Goal: Transaction & Acquisition: Obtain resource

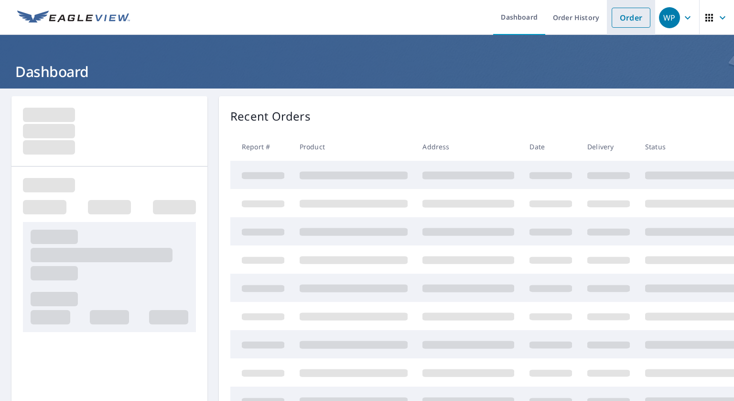
click at [627, 17] on link "Order" at bounding box center [631, 18] width 39 height 20
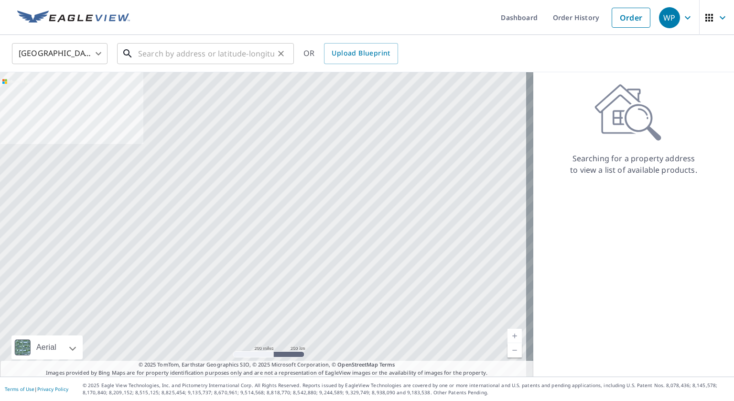
click at [233, 55] on input "text" at bounding box center [206, 53] width 136 height 27
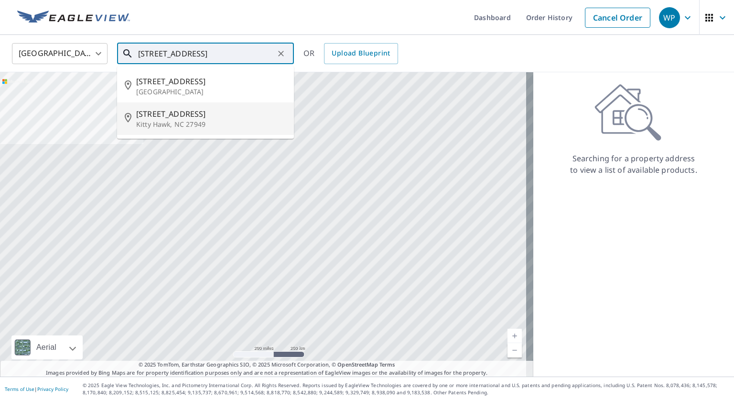
click at [182, 123] on p "Kitty Hawk, NC 27949" at bounding box center [211, 125] width 150 height 10
type input "1322 Duck Rd Kitty Hawk, NC 27949"
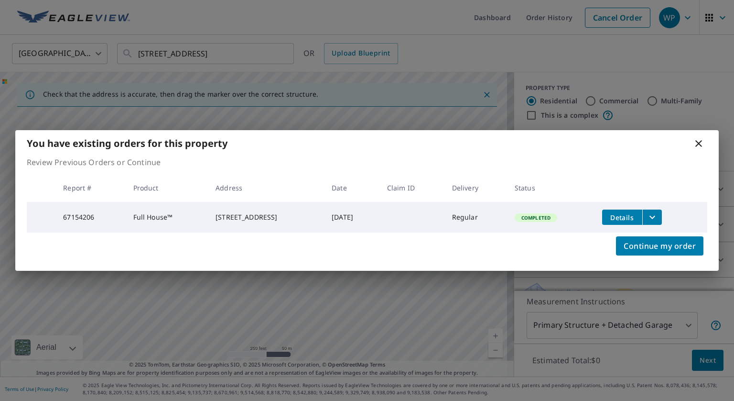
click at [656, 216] on icon "filesDropdownBtn-67154206" at bounding box center [653, 217] width 6 height 3
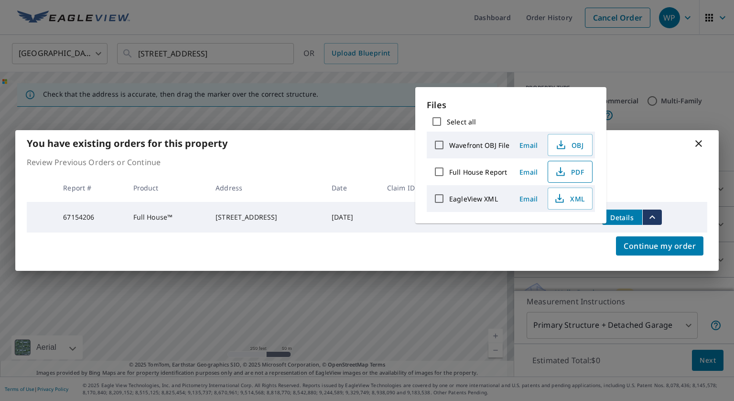
click at [565, 173] on icon "button" at bounding box center [560, 171] width 11 height 11
